Goal: Information Seeking & Learning: Learn about a topic

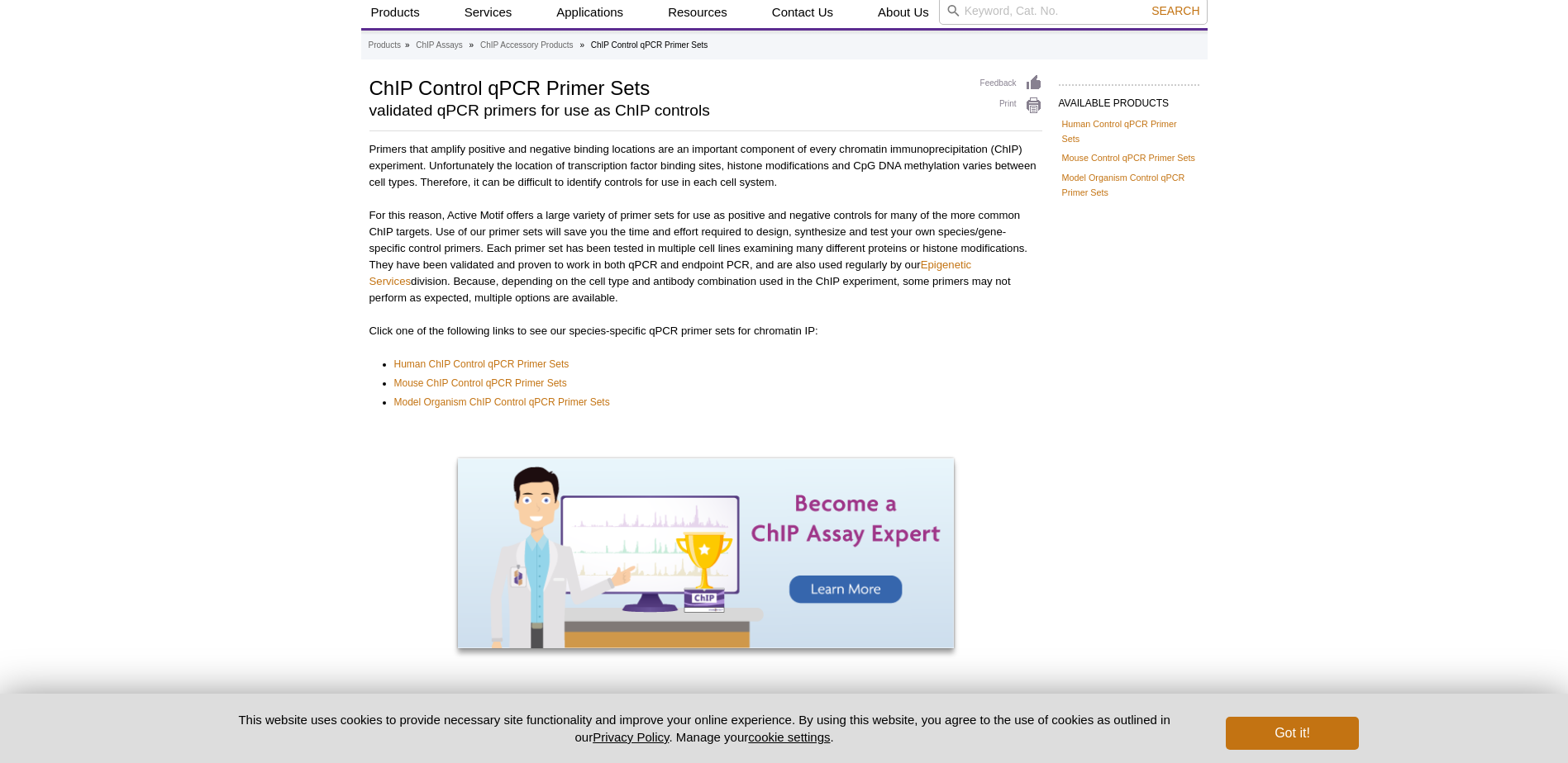
scroll to position [167, 0]
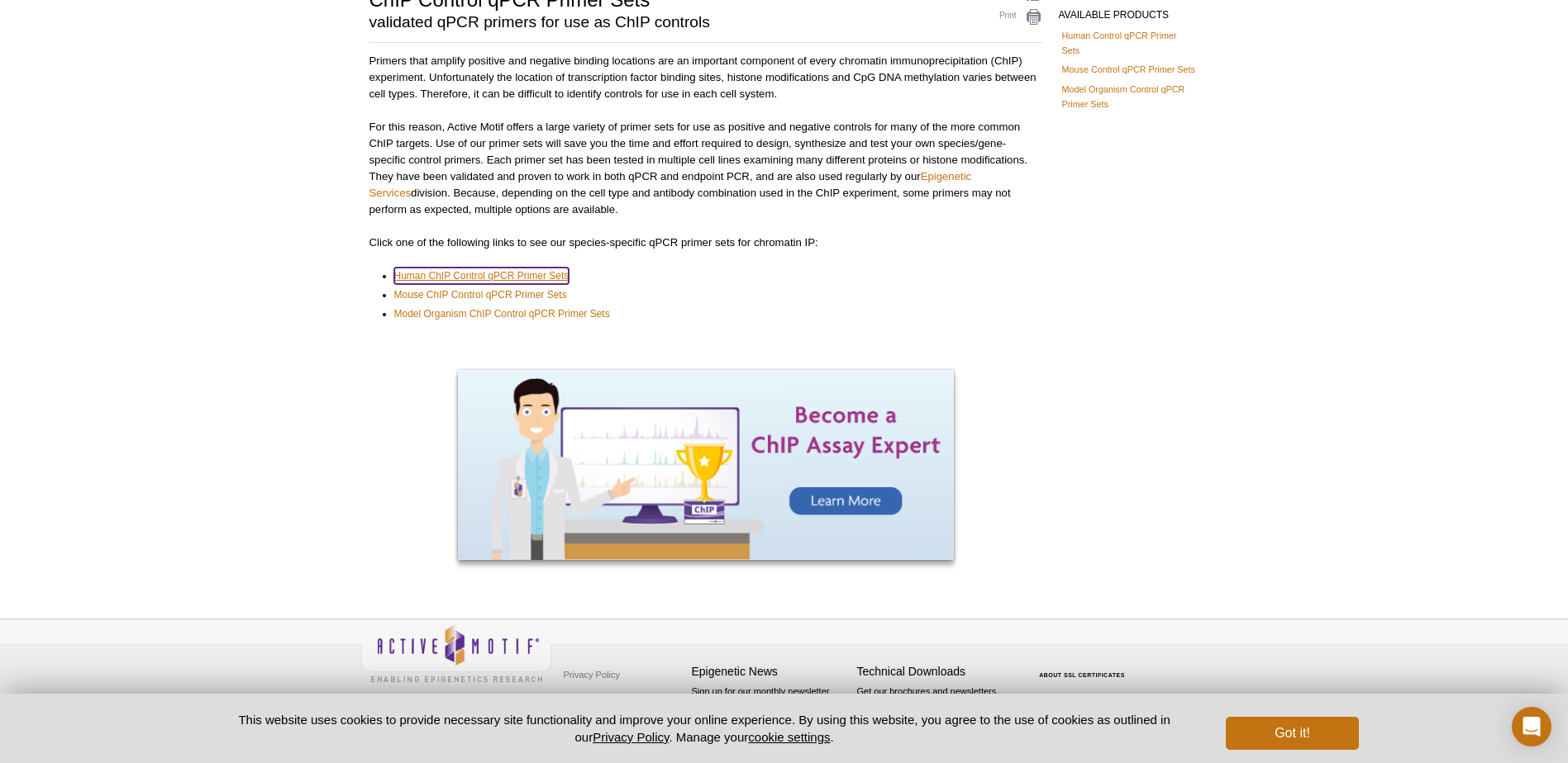
click at [468, 276] on link "Human ChIP Control qPCR Primer Sets" at bounding box center [482, 275] width 175 height 17
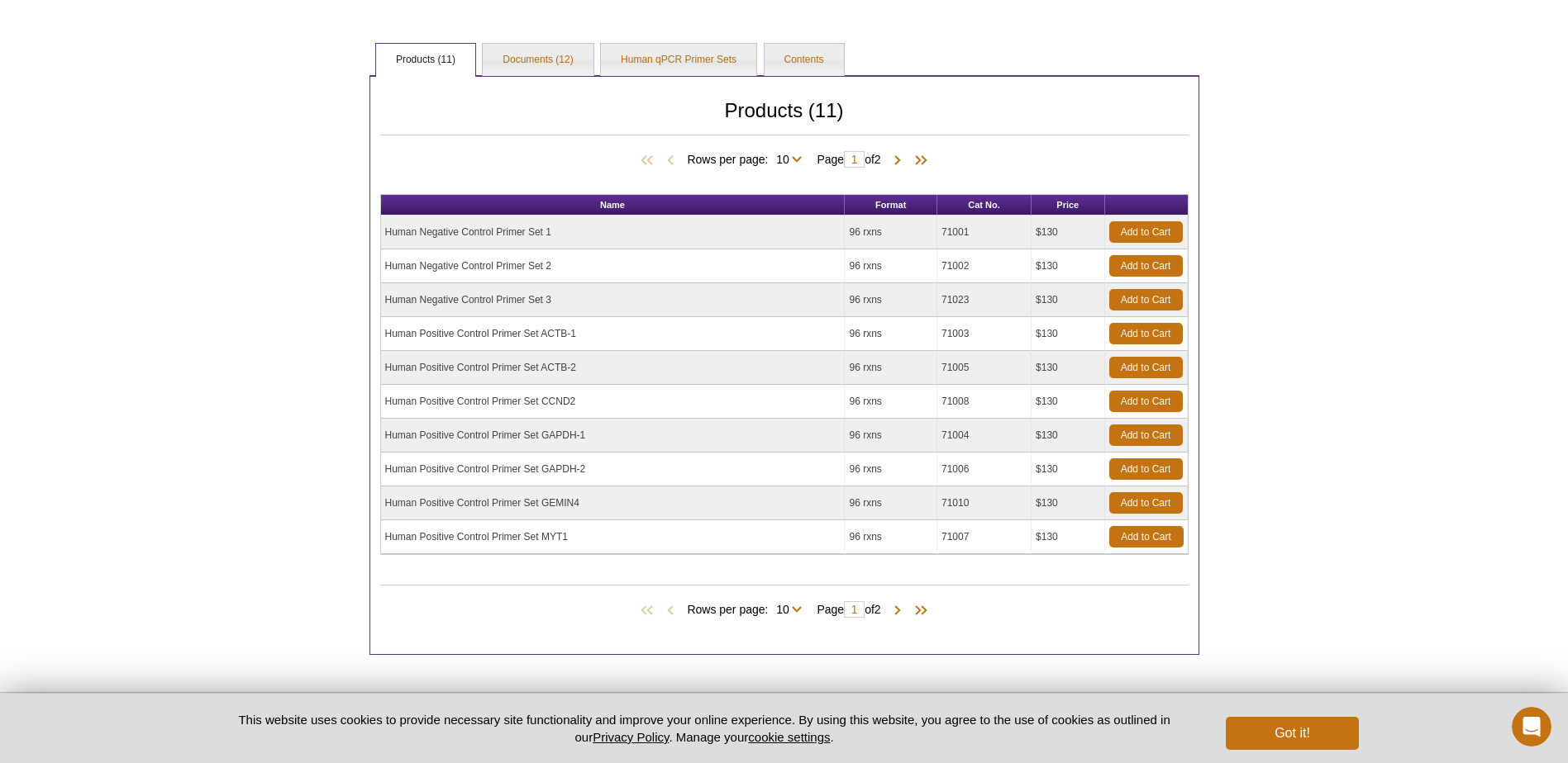
drag, startPoint x: 405, startPoint y: 433, endPoint x: 659, endPoint y: 448, distance: 254.4
click at [659, 448] on td "Human Positive Control Primer Set GAPDH-1" at bounding box center [612, 436] width 464 height 34
drag, startPoint x: 659, startPoint y: 448, endPoint x: 579, endPoint y: 537, distance: 119.7
click at [579, 537] on td "Human Positive Control Primer Set MYT1" at bounding box center [612, 537] width 464 height 34
drag, startPoint x: 541, startPoint y: 331, endPoint x: 606, endPoint y: 333, distance: 65.0
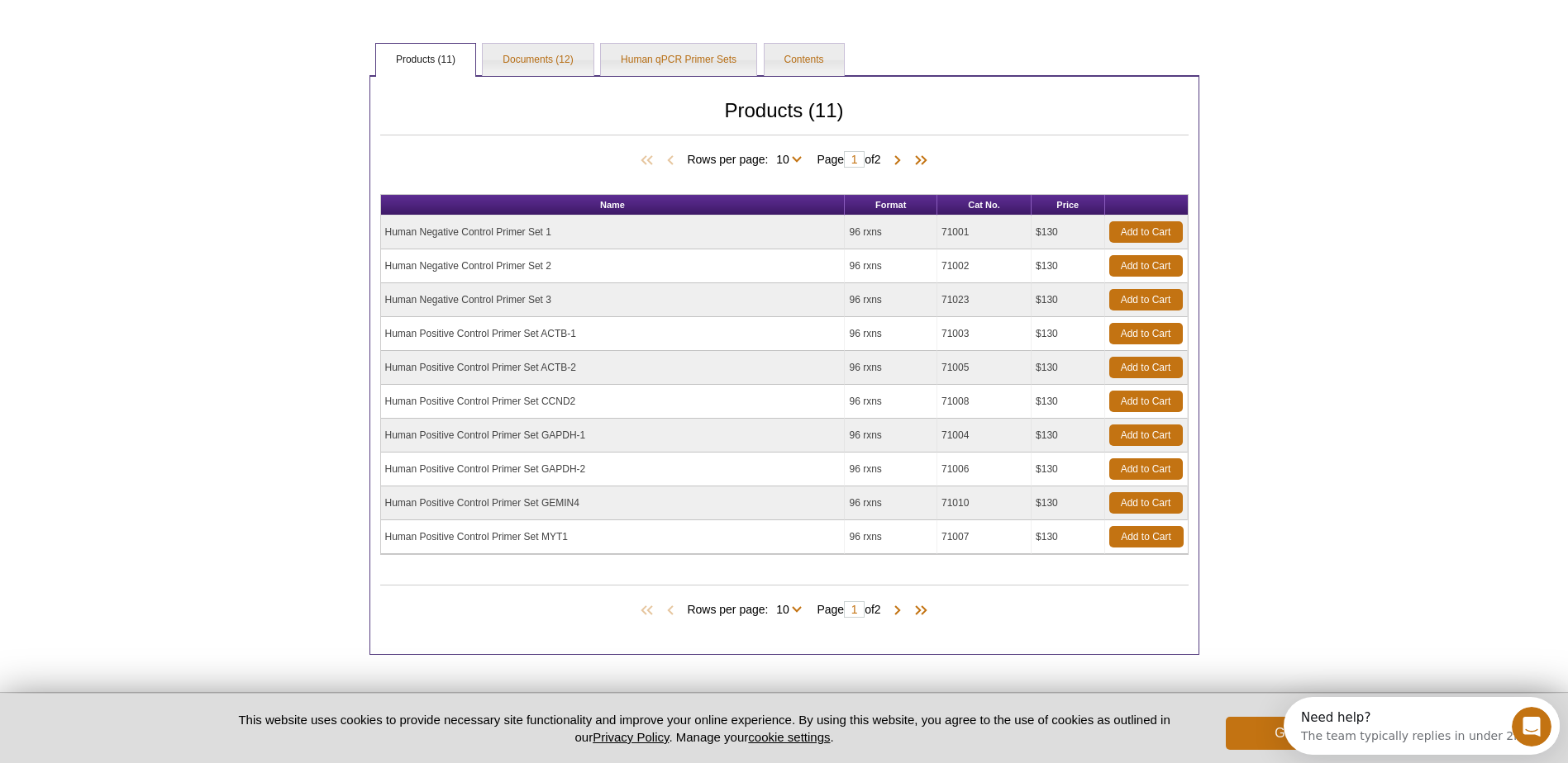
click at [606, 333] on td "Human Positive Control Primer Set ACTB-1" at bounding box center [612, 334] width 464 height 34
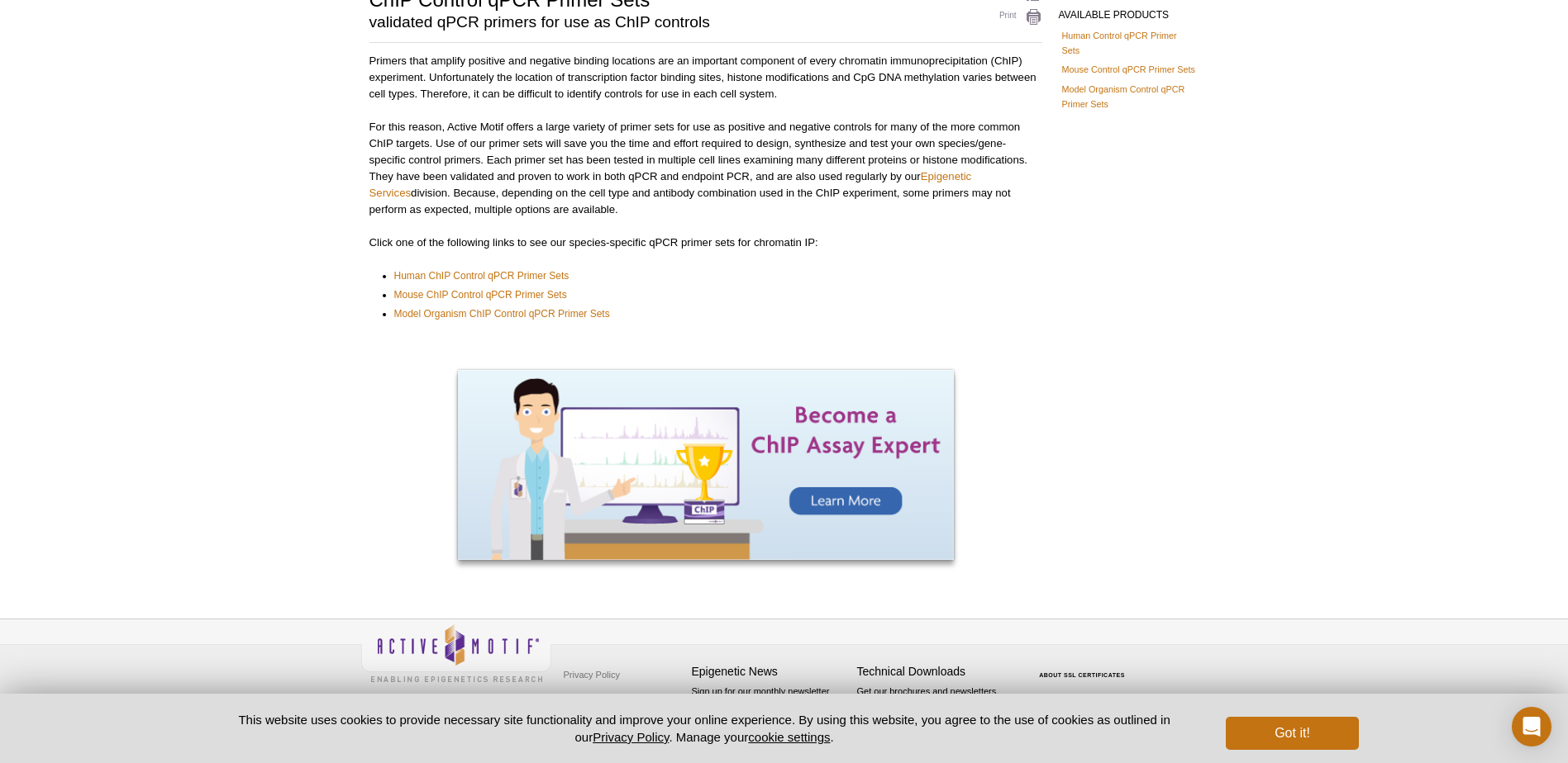
scroll to position [118, 0]
